Goal: Find specific page/section: Find specific page/section

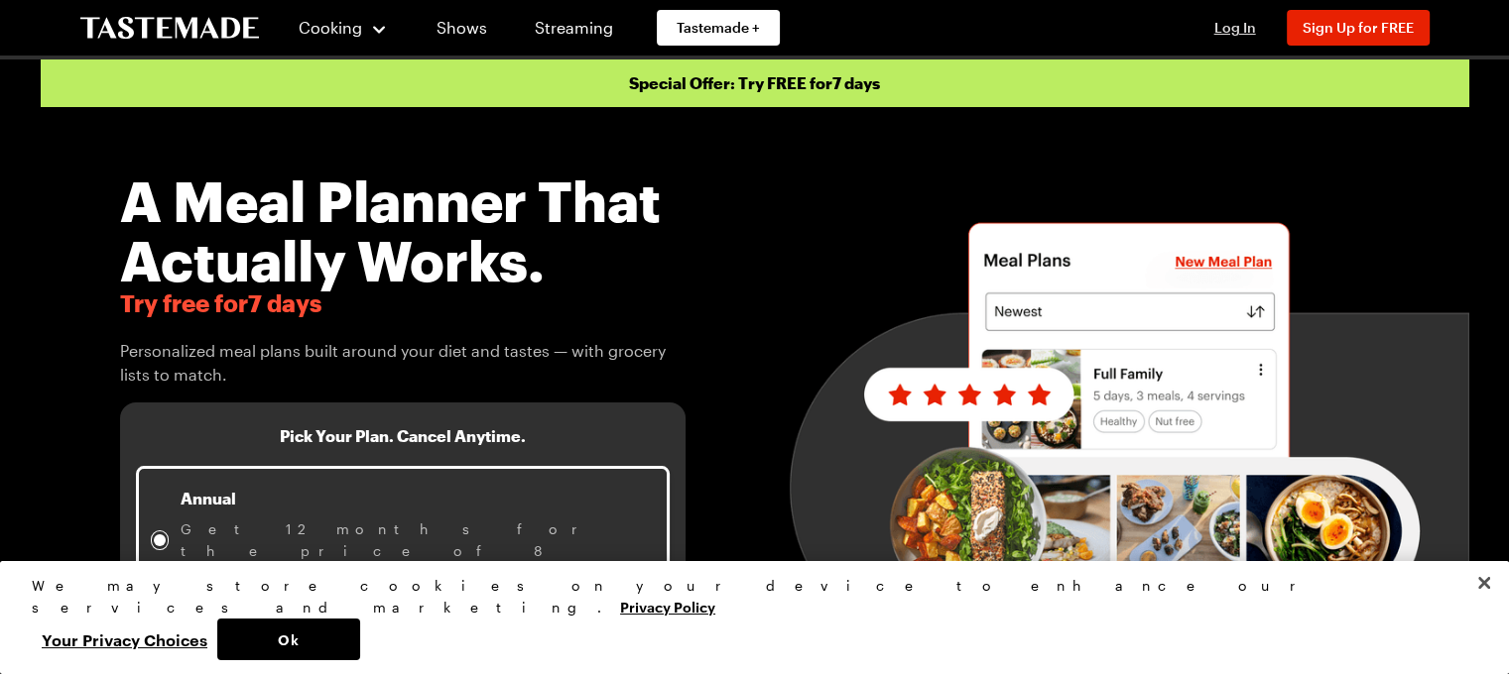
click at [1230, 27] on span "Log In" at bounding box center [1235, 27] width 42 height 17
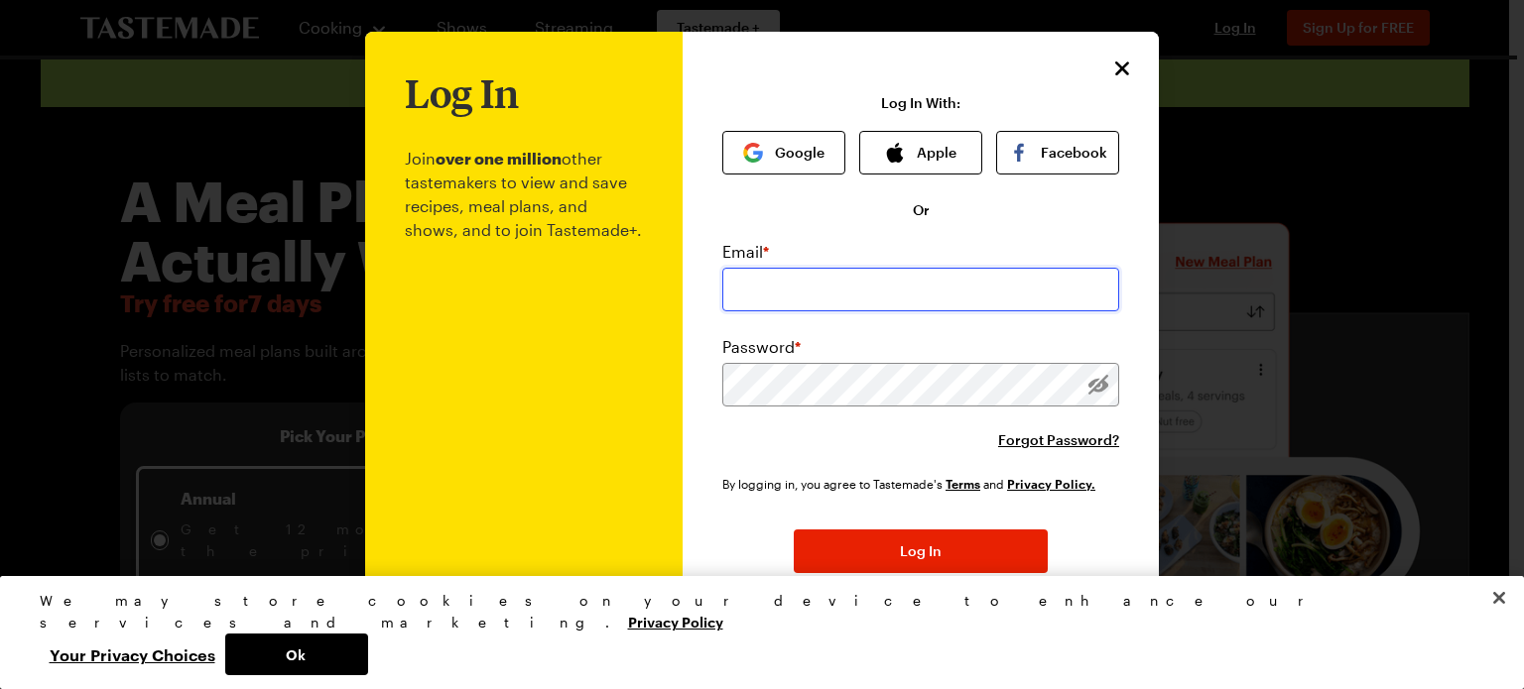
click at [842, 271] on input "email" at bounding box center [920, 290] width 397 height 44
type input "[EMAIL_ADDRESS][DOMAIN_NAME]"
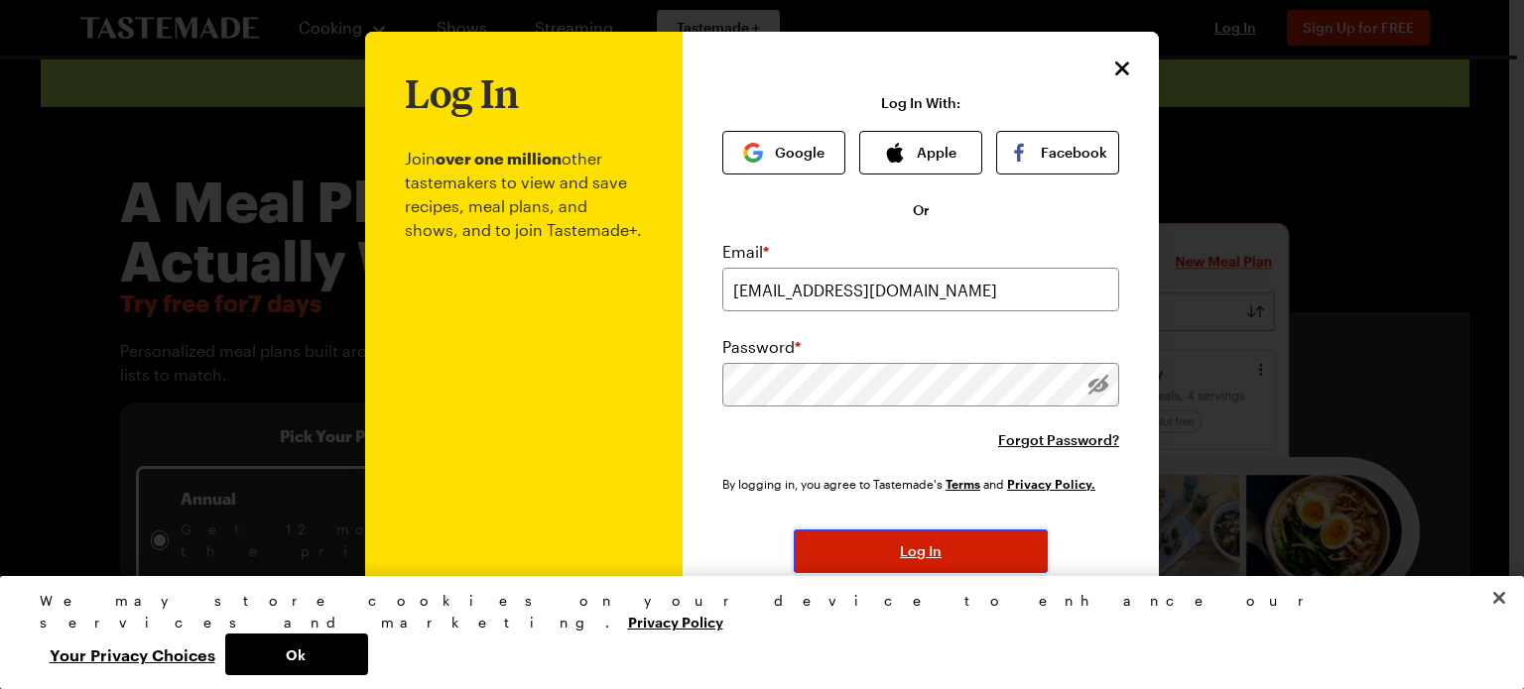
click at [944, 560] on button "Log In" at bounding box center [921, 552] width 254 height 44
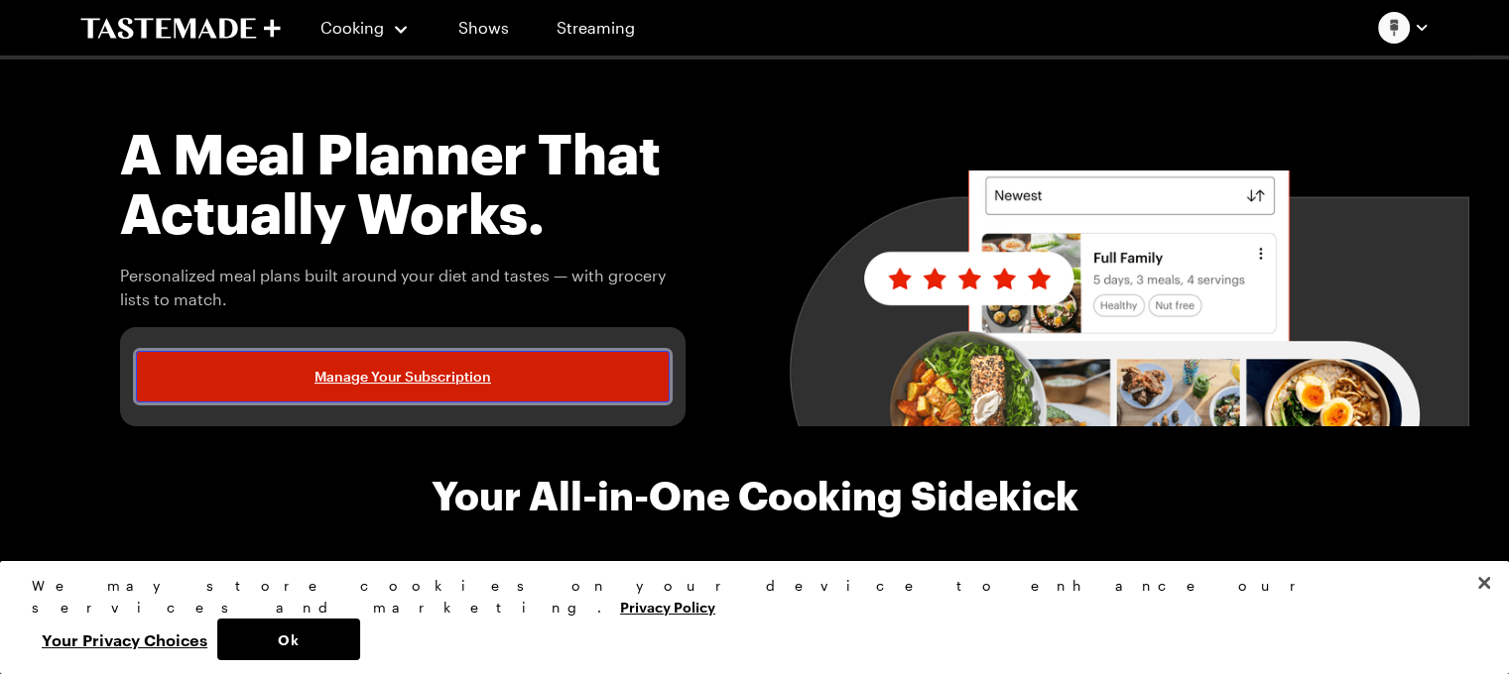
click at [433, 377] on span "Manage Your Subscription" at bounding box center [402, 377] width 177 height 20
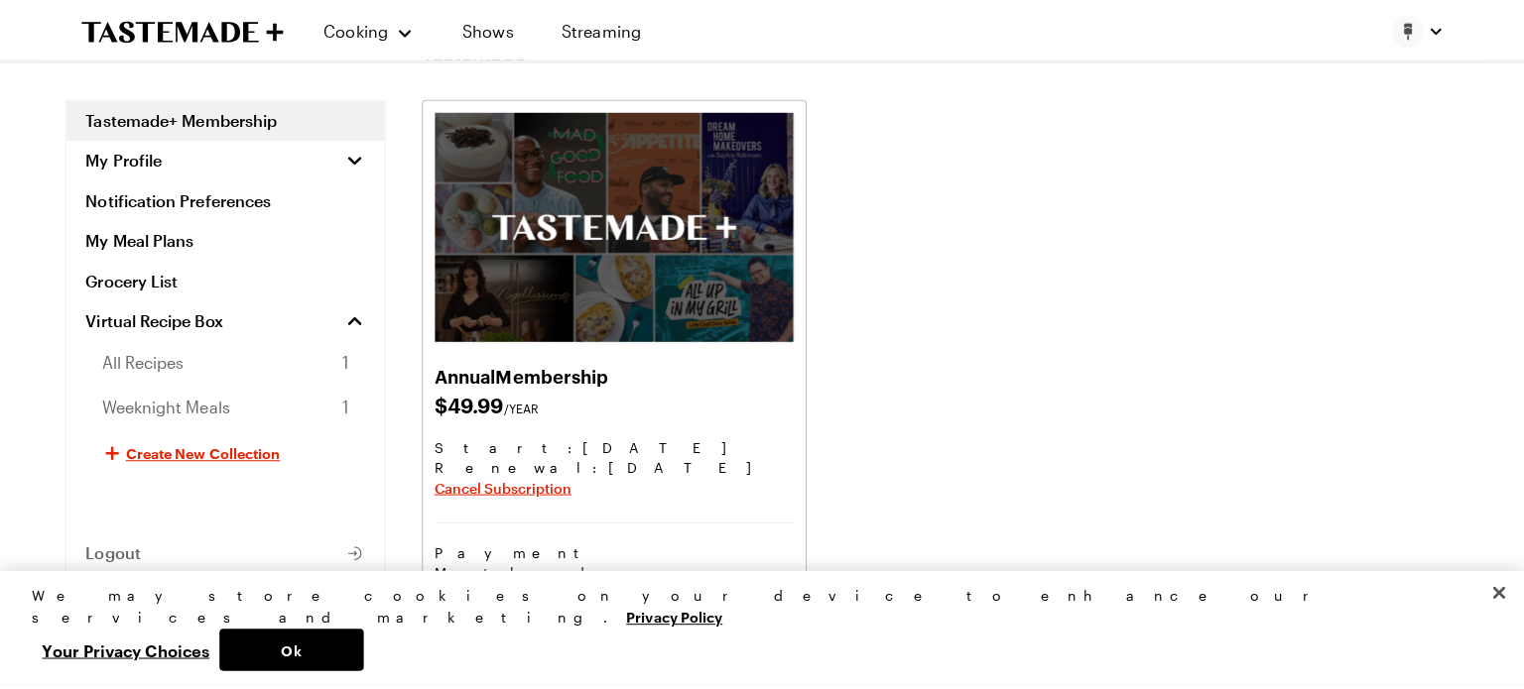
scroll to position [99, 0]
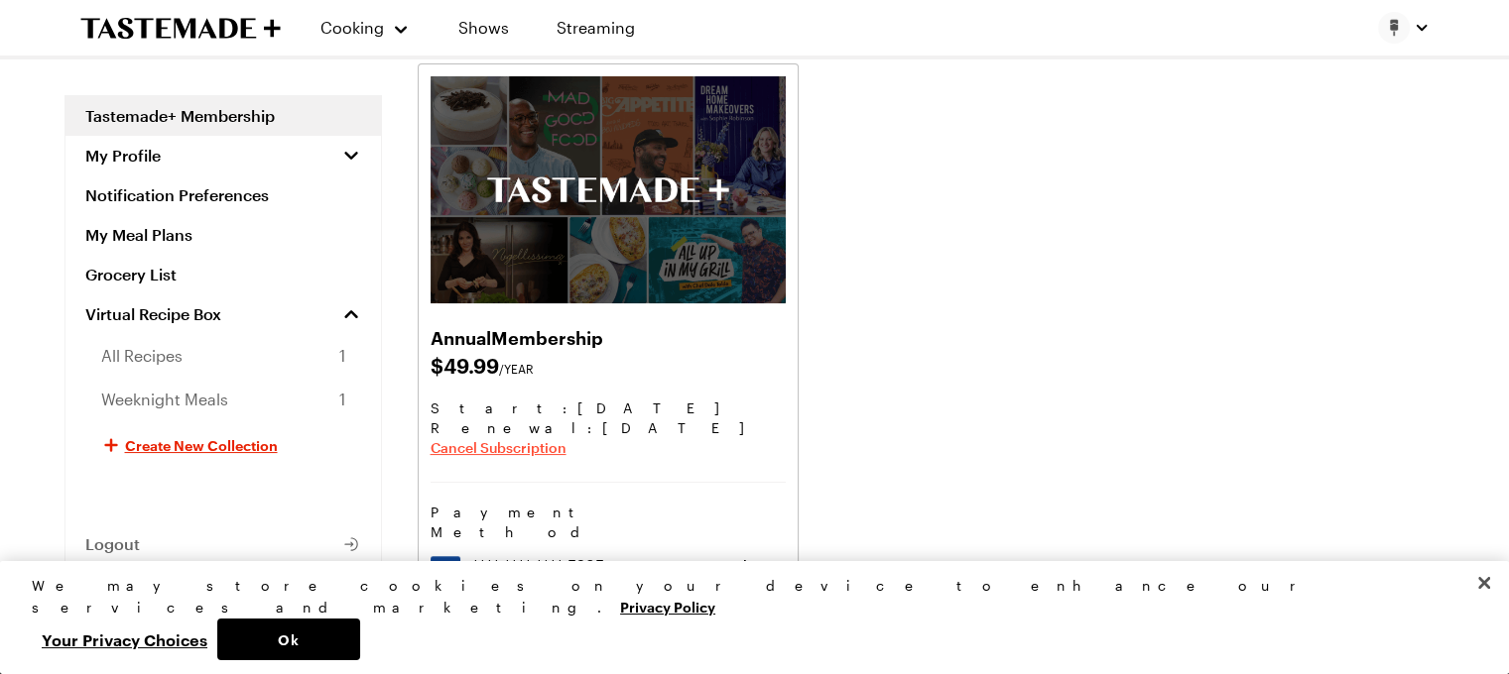
click at [527, 449] on span "Cancel Subscription" at bounding box center [498, 448] width 136 height 20
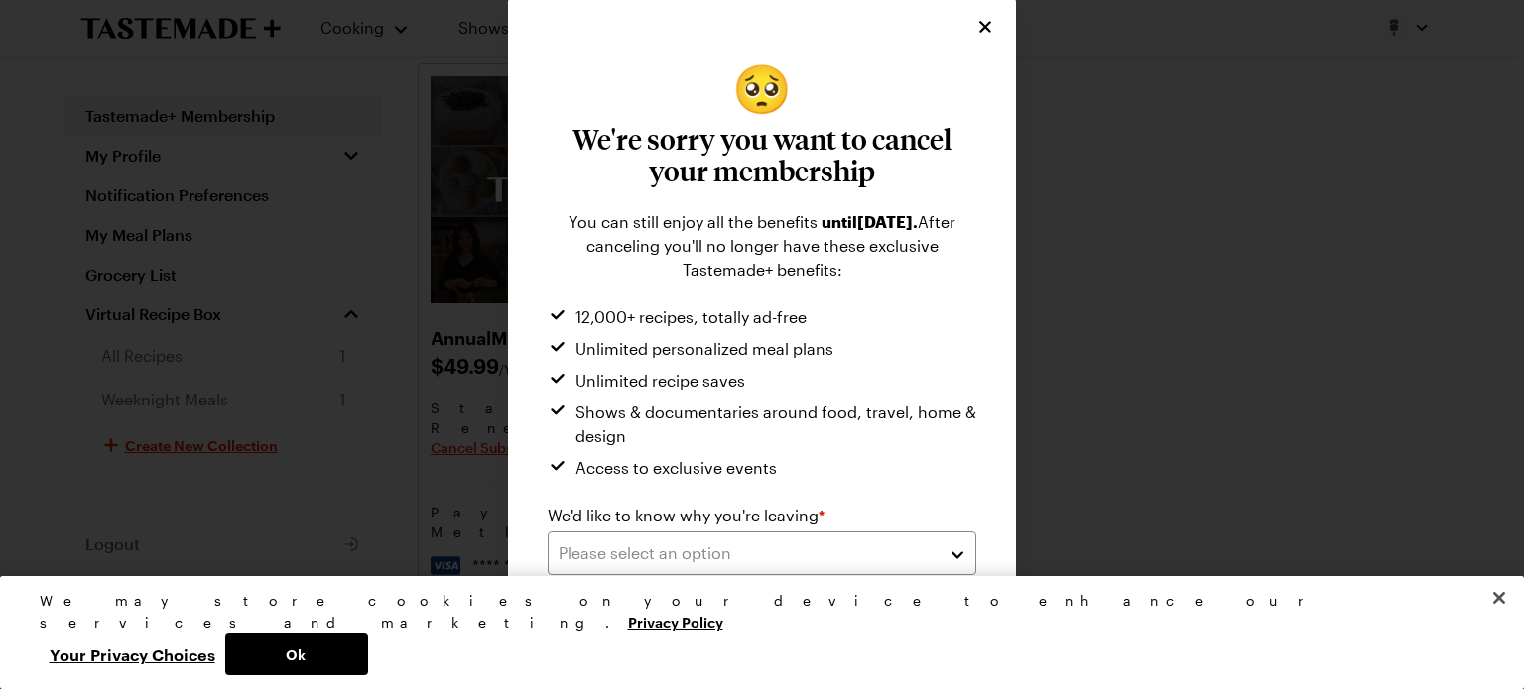
scroll to position [4, 0]
click at [225, 657] on button "Your Privacy Choices" at bounding box center [132, 655] width 185 height 42
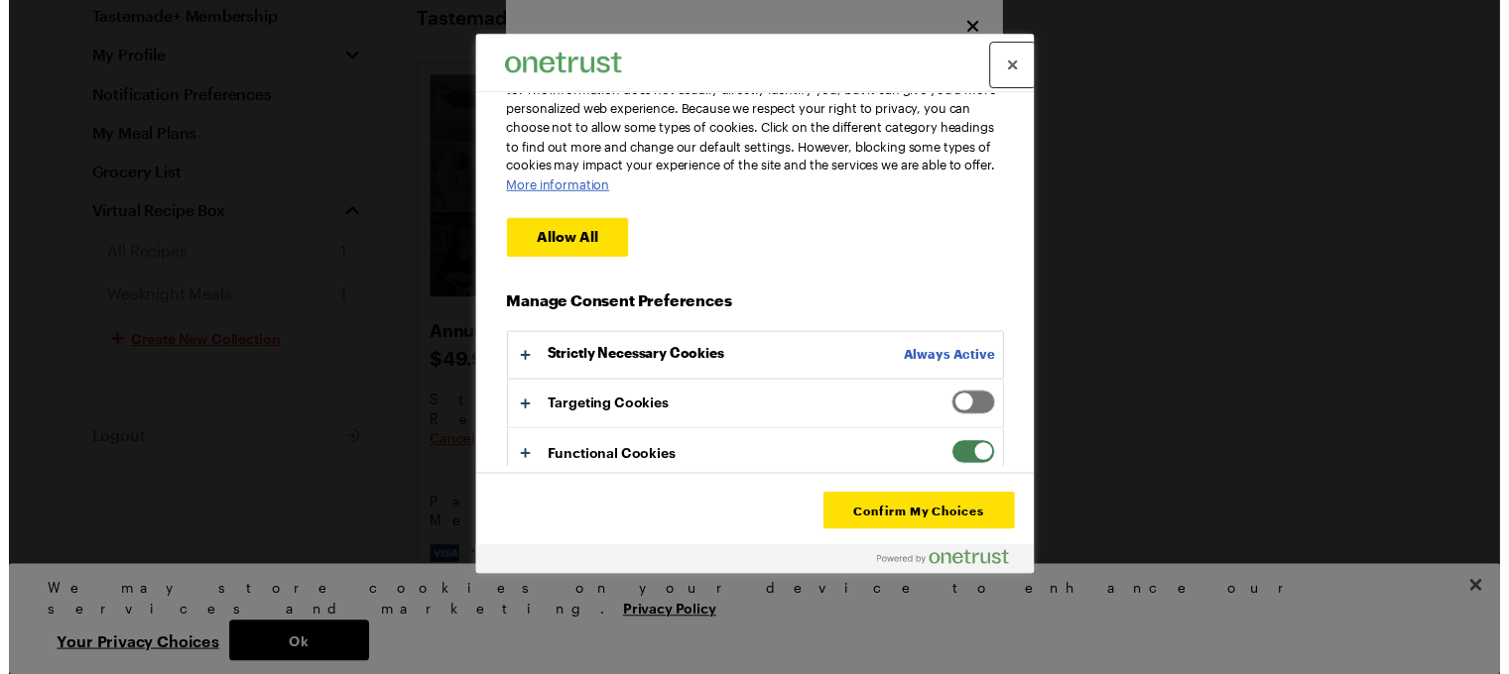
scroll to position [195, 0]
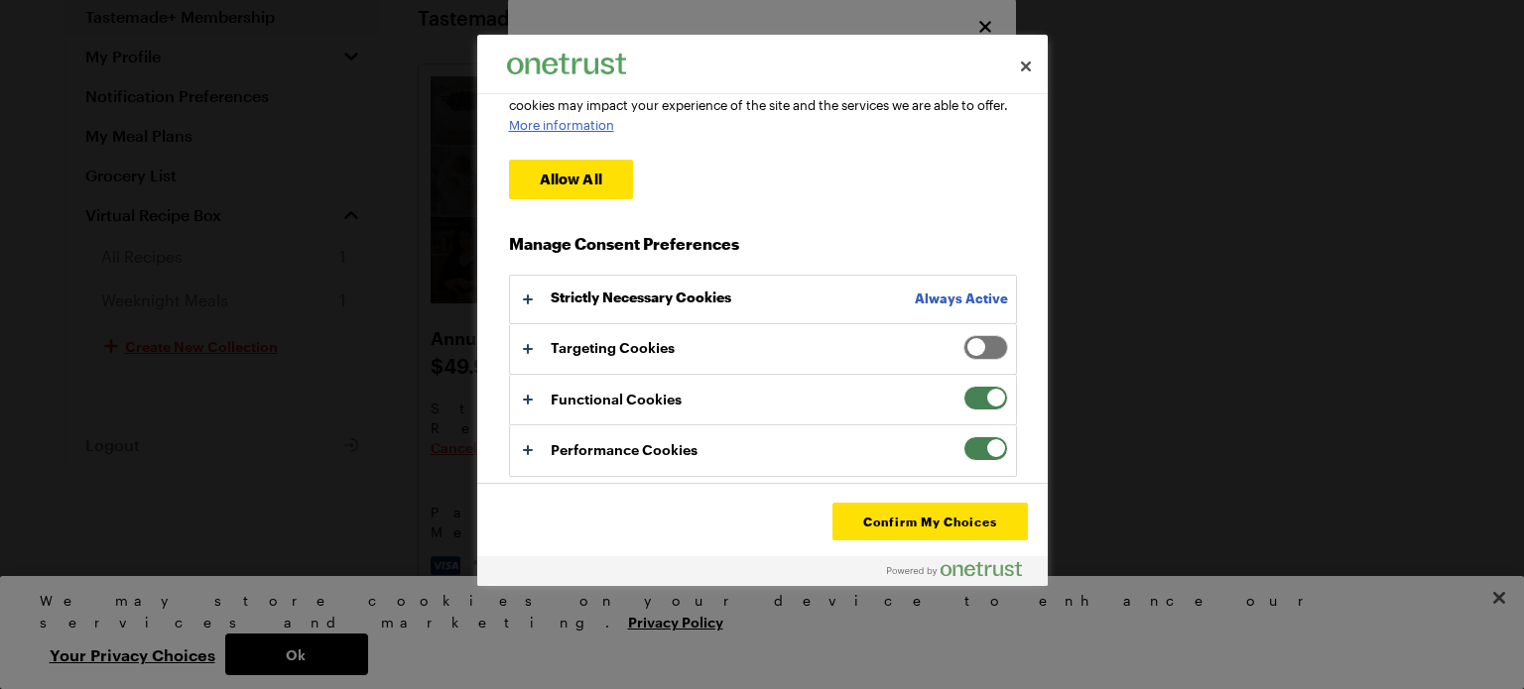
click at [979, 396] on span "Your Privacy Choices" at bounding box center [985, 398] width 45 height 25
click at [963, 386] on input "Functional Cookies" at bounding box center [963, 386] width 0 height 0
click at [979, 449] on span "Your Privacy Choices" at bounding box center [985, 448] width 45 height 25
click at [963, 436] on input "Performance Cookies" at bounding box center [963, 436] width 0 height 0
click at [913, 525] on button "Confirm My Choices" at bounding box center [929, 522] width 194 height 38
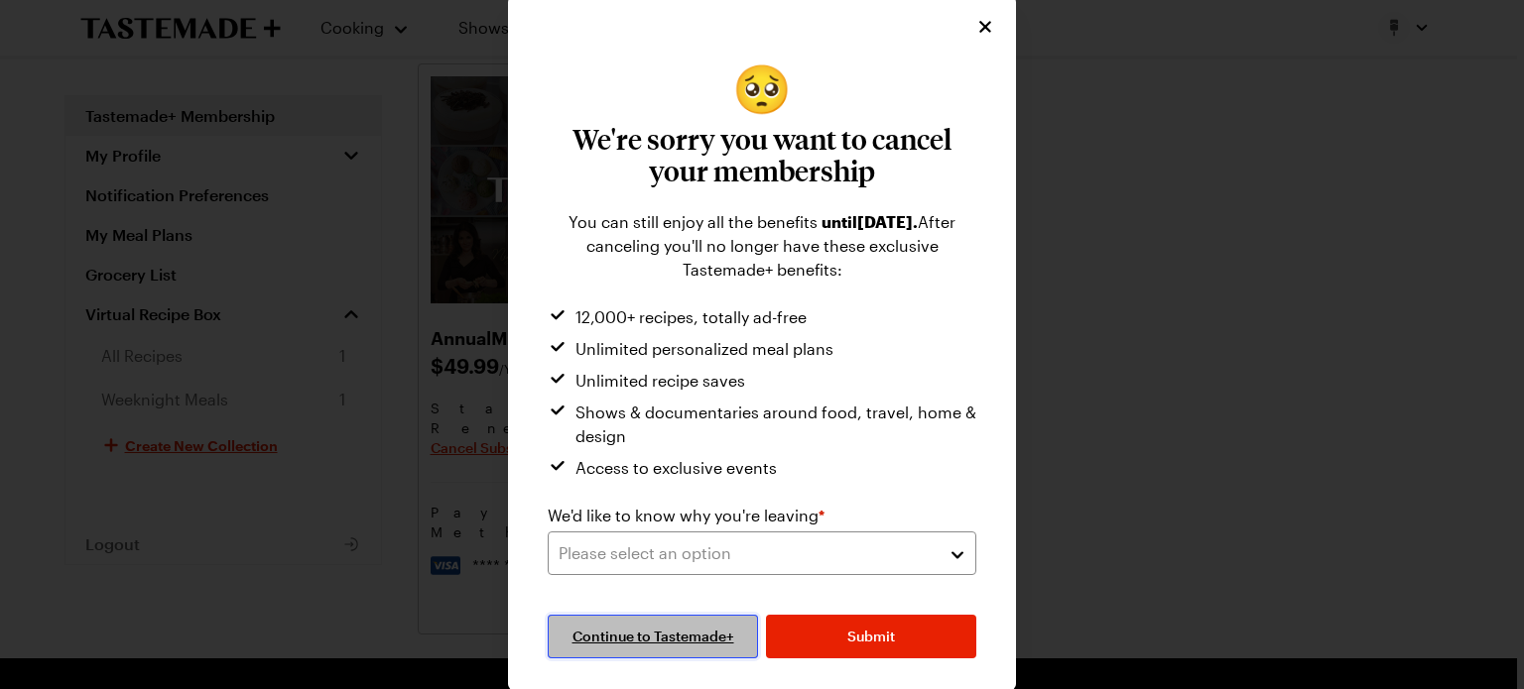
click at [633, 630] on span "Continue to Tastemade+" at bounding box center [653, 637] width 162 height 20
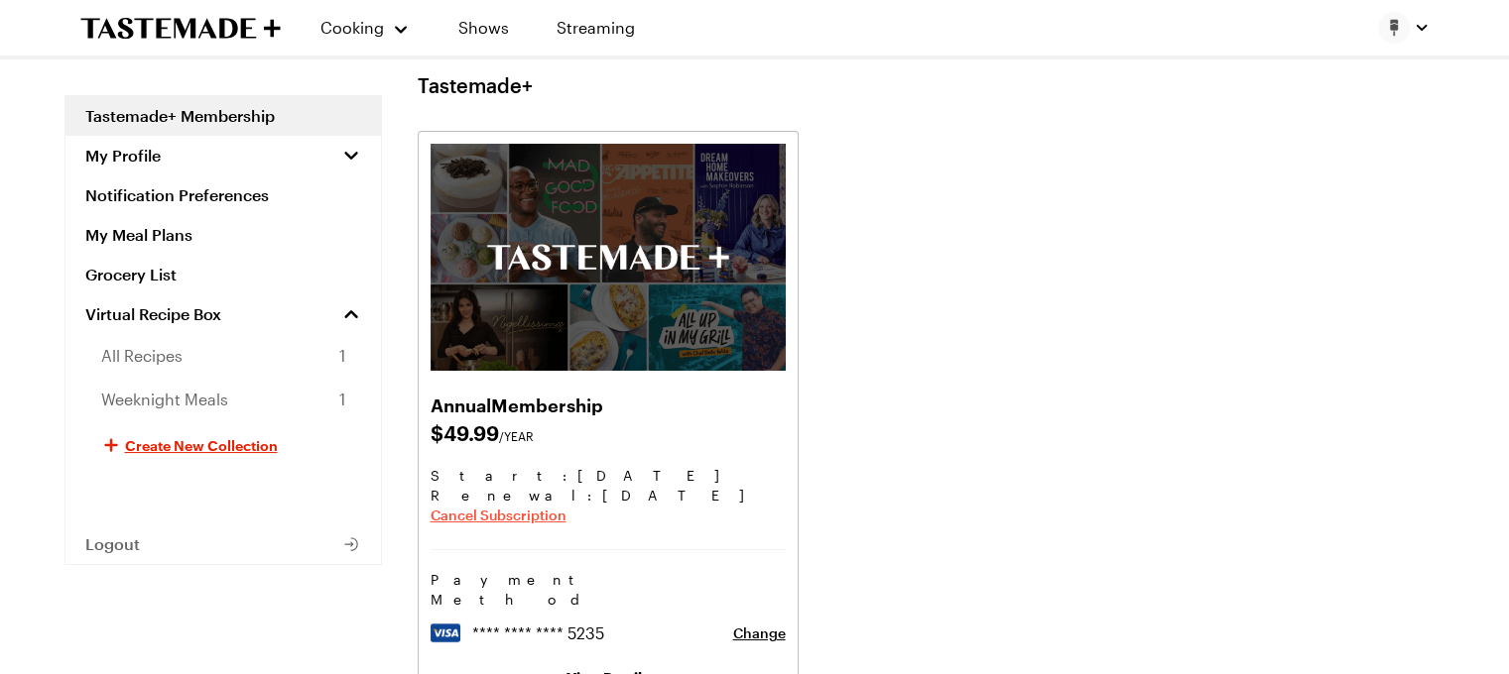
scroll to position [0, 0]
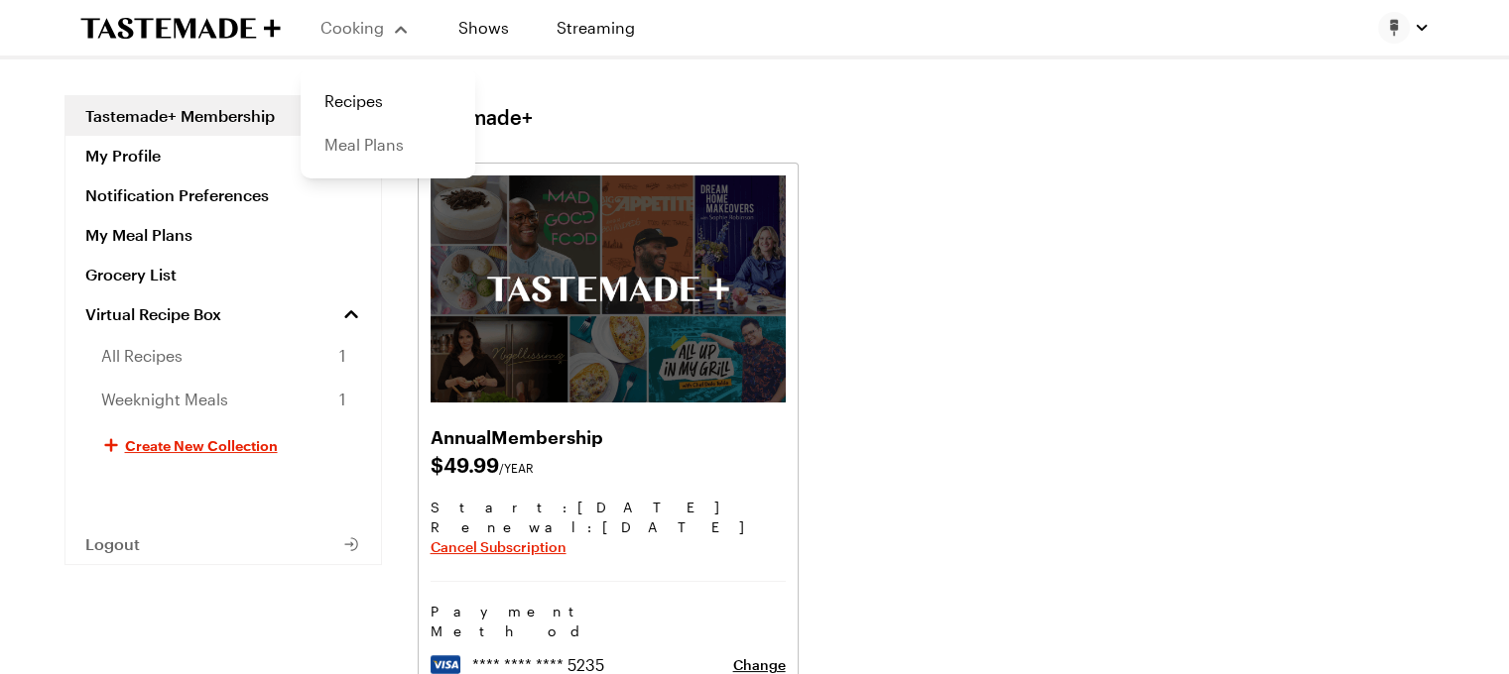
click at [358, 142] on link "Meal Plans" at bounding box center [387, 145] width 151 height 44
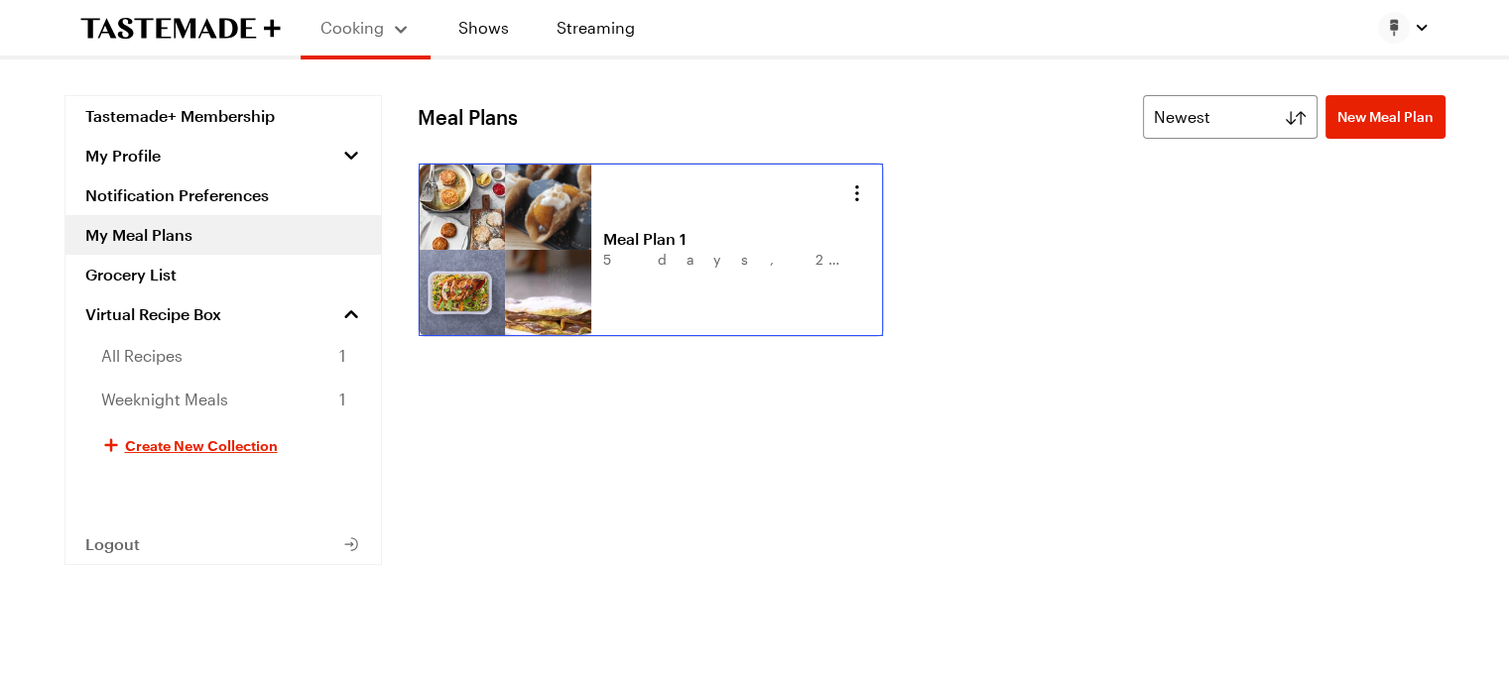
click at [603, 246] on link "Meal Plan 1" at bounding box center [726, 239] width 246 height 20
